Goal: Check status: Check status

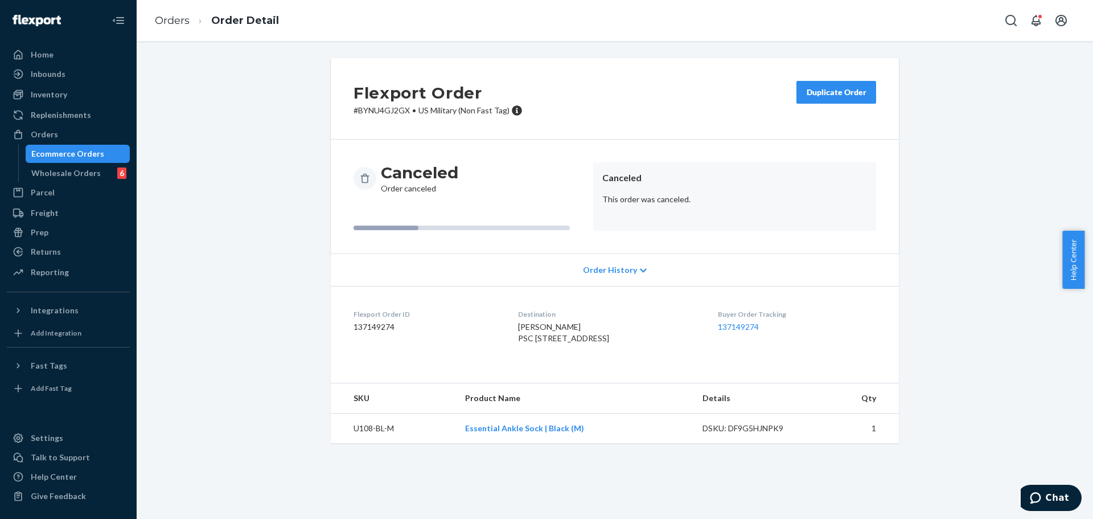
click at [111, 153] on div "Ecommerce Orders" at bounding box center [78, 154] width 102 height 16
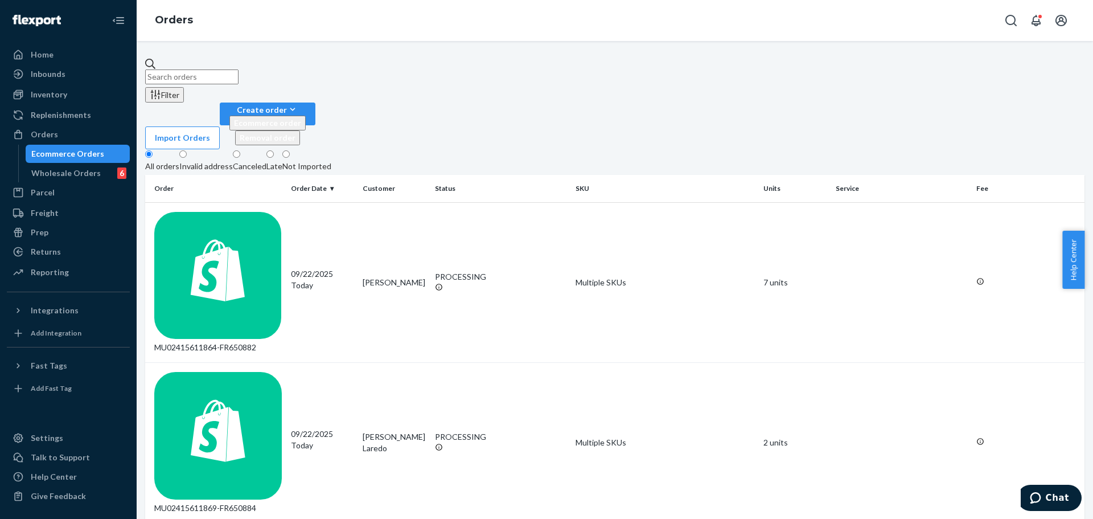
click at [239, 76] on input "text" at bounding box center [191, 76] width 93 height 15
paste input "MU02415597259"
type input "MU02415597259"
click at [268, 202] on td "MU02415597259-FR638376" at bounding box center [215, 282] width 141 height 161
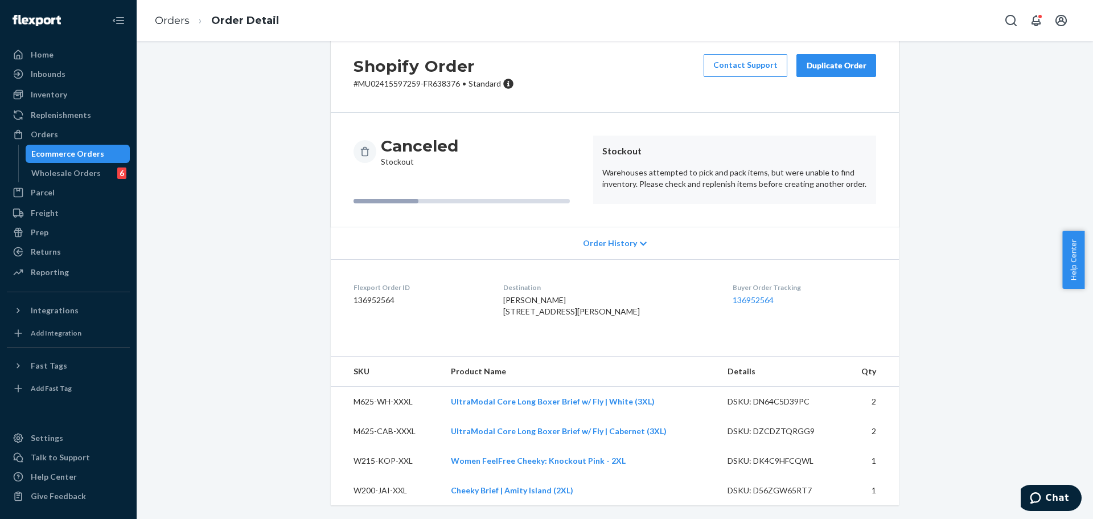
scroll to position [50, 0]
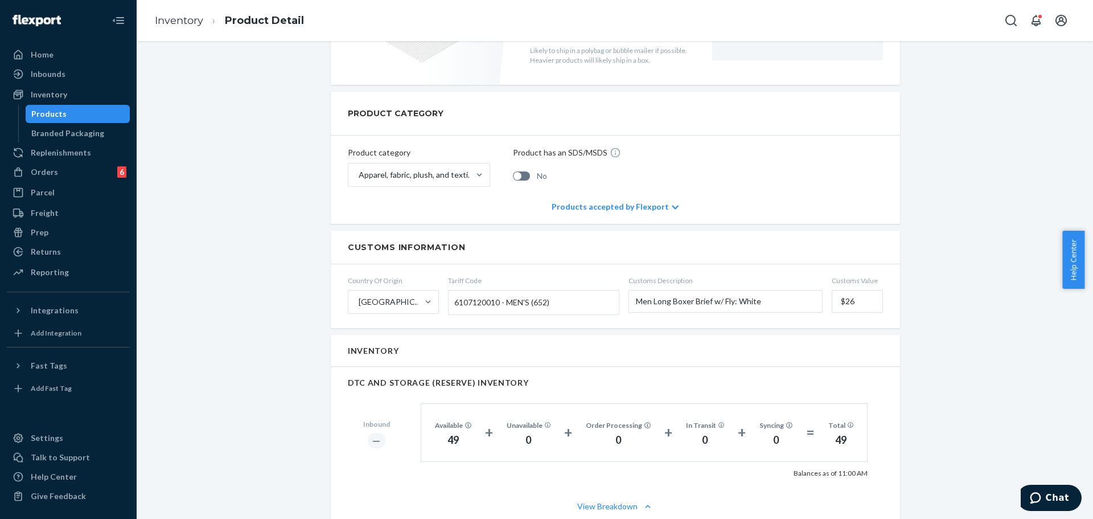
scroll to position [398, 0]
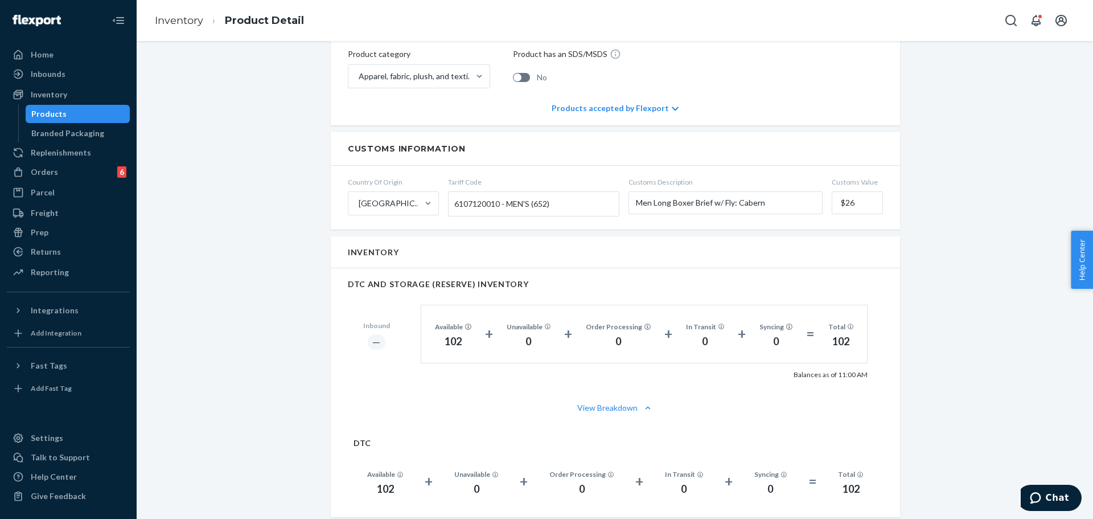
scroll to position [512, 0]
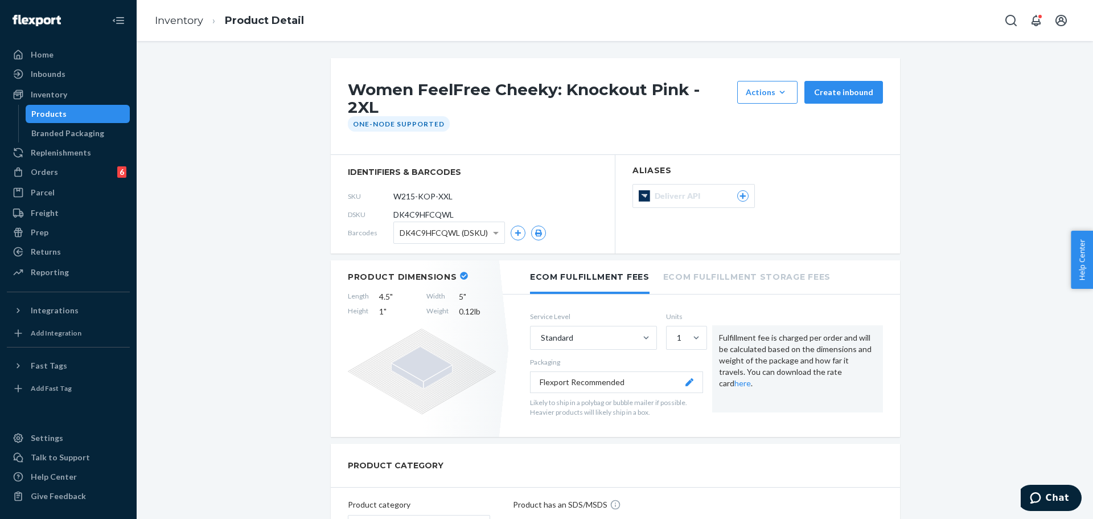
click at [423, 209] on span "DK4C9HFCQWL" at bounding box center [423, 214] width 60 height 11
copy span "DK4C9HFCQWL"
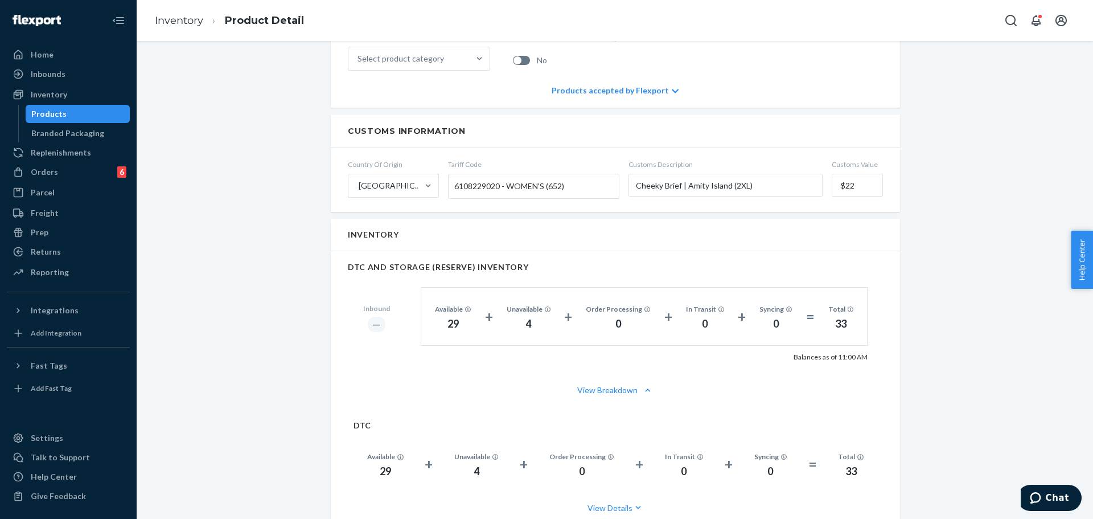
scroll to position [626, 0]
